Goal: Information Seeking & Learning: Check status

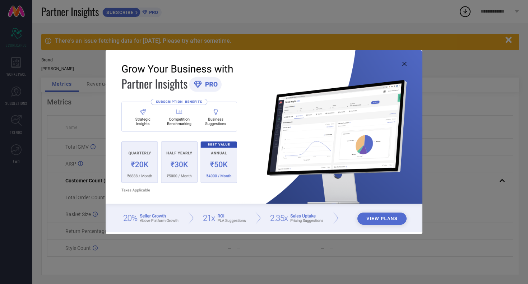
click at [405, 63] on icon at bounding box center [404, 64] width 4 height 4
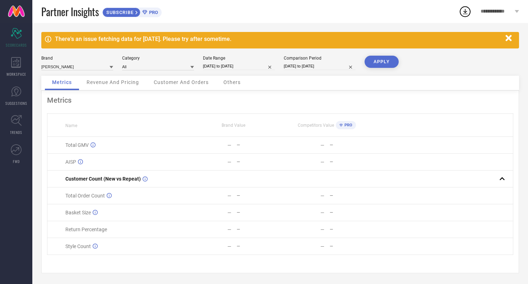
scroll to position [3, 0]
click at [237, 63] on input "[DATE] to [DATE]" at bounding box center [239, 66] width 72 height 8
select select "7"
select select "2025"
select select "8"
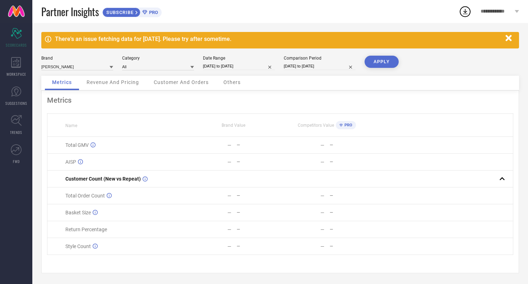
select select "2025"
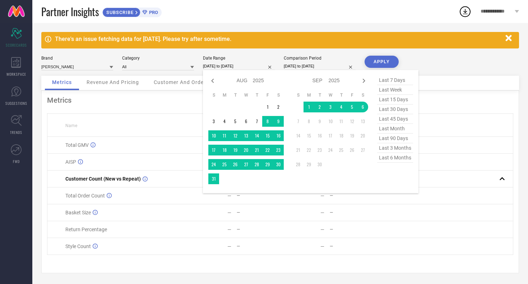
click at [392, 154] on span "last 6 months" at bounding box center [395, 158] width 36 height 10
type input "[DATE] to [DATE]"
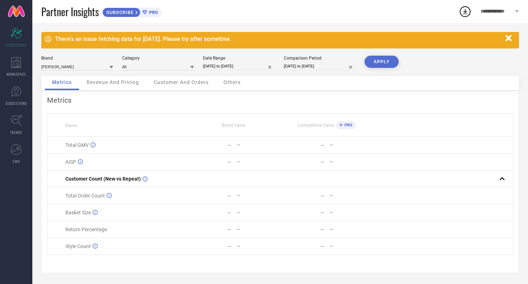
click at [369, 58] on button "APPLY" at bounding box center [381, 62] width 34 height 12
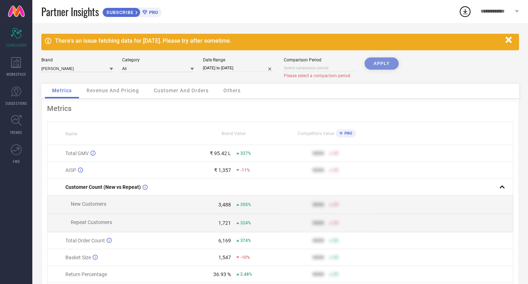
click at [386, 60] on div "APPLY" at bounding box center [381, 70] width 34 height 27
click at [381, 63] on div "APPLY" at bounding box center [381, 70] width 34 height 27
click at [284, 90] on div "Metrics Revenue And Pricing Customer And Orders Others" at bounding box center [280, 91] width 478 height 15
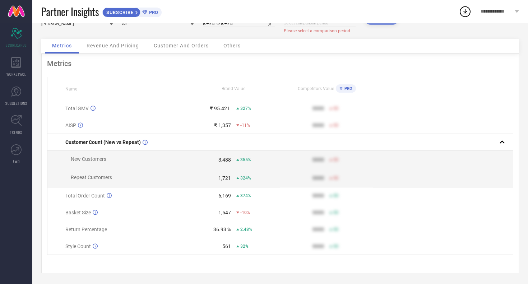
scroll to position [45, 0]
click at [95, 246] on icon at bounding box center [95, 246] width 5 height 5
click at [96, 244] on div at bounding box center [99, 246] width 6 height 6
click at [122, 243] on div "Total unique styles live on the platform" at bounding box center [143, 246] width 87 height 17
click at [91, 210] on span "Basket Size" at bounding box center [77, 213] width 25 height 6
